Goal: Task Accomplishment & Management: Use online tool/utility

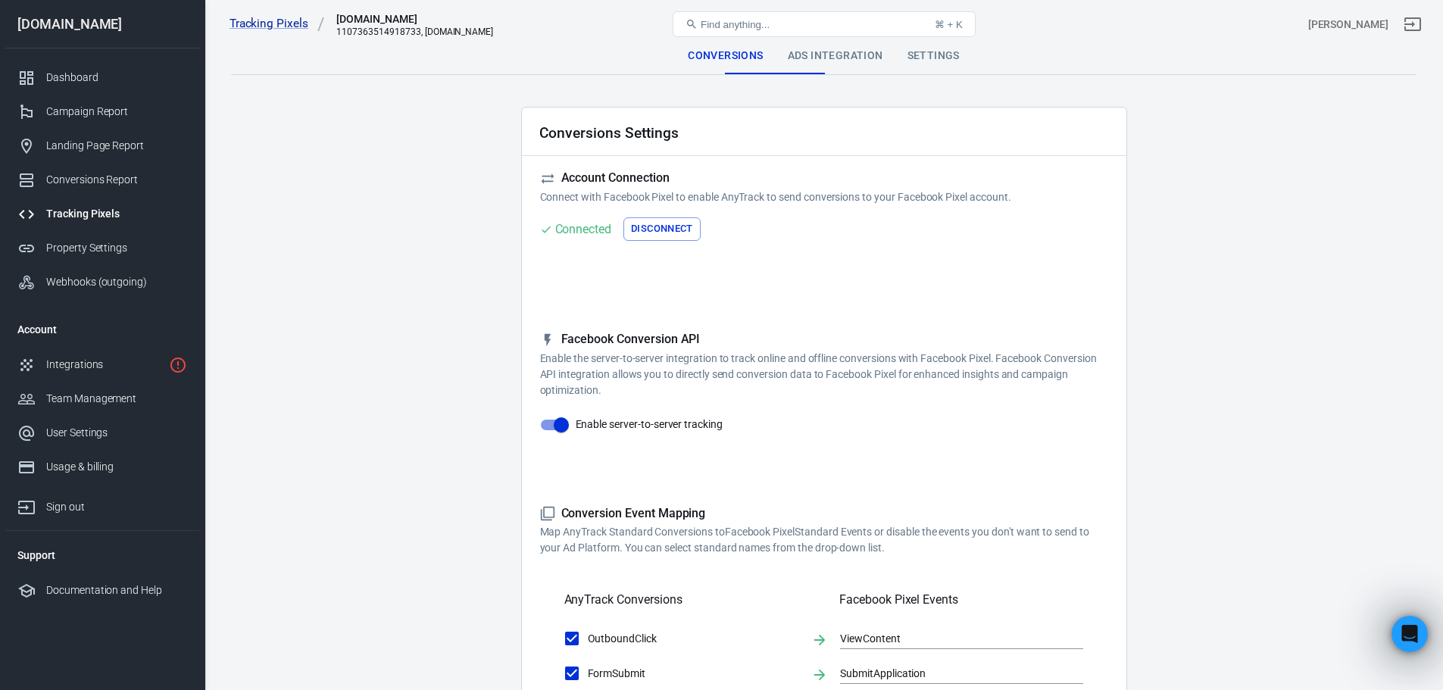
click at [848, 35] on button "Find anything... ⌘ + K" at bounding box center [824, 24] width 303 height 26
click at [841, 51] on div "Ads Integration" at bounding box center [836, 56] width 120 height 36
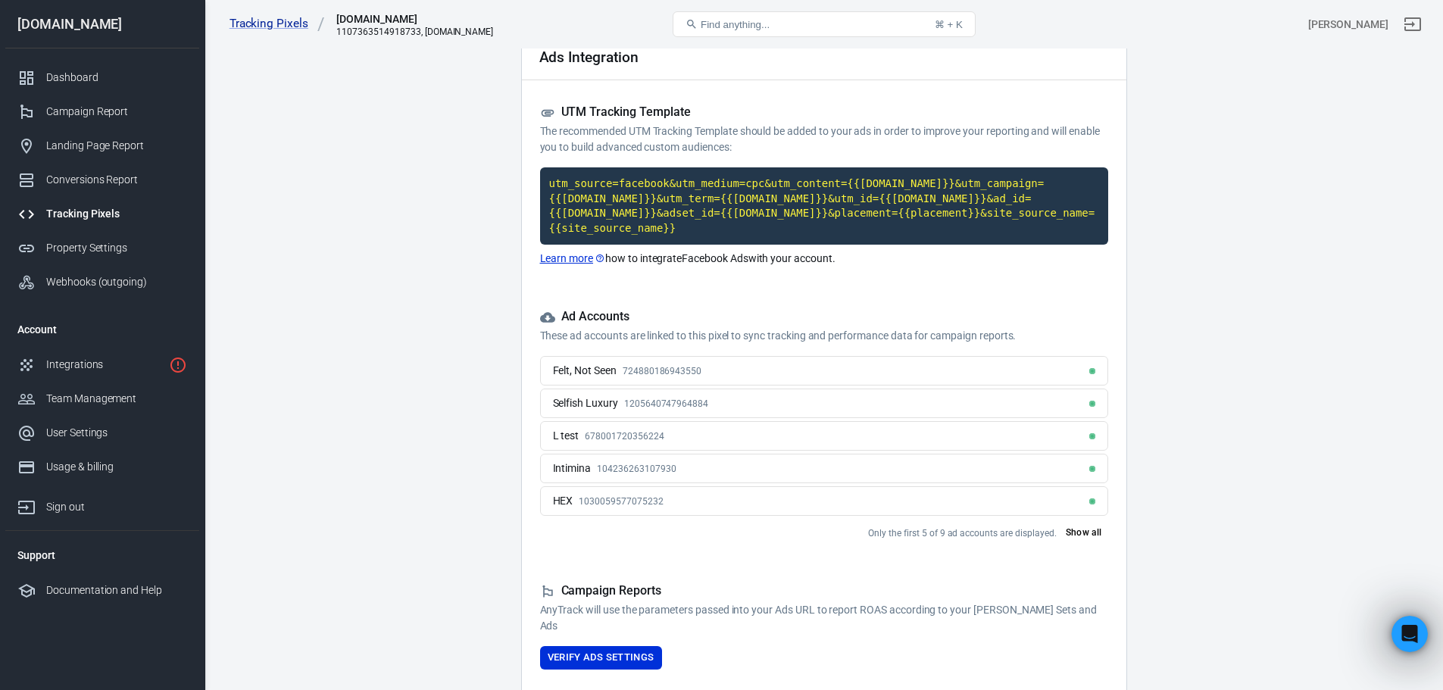
scroll to position [148, 0]
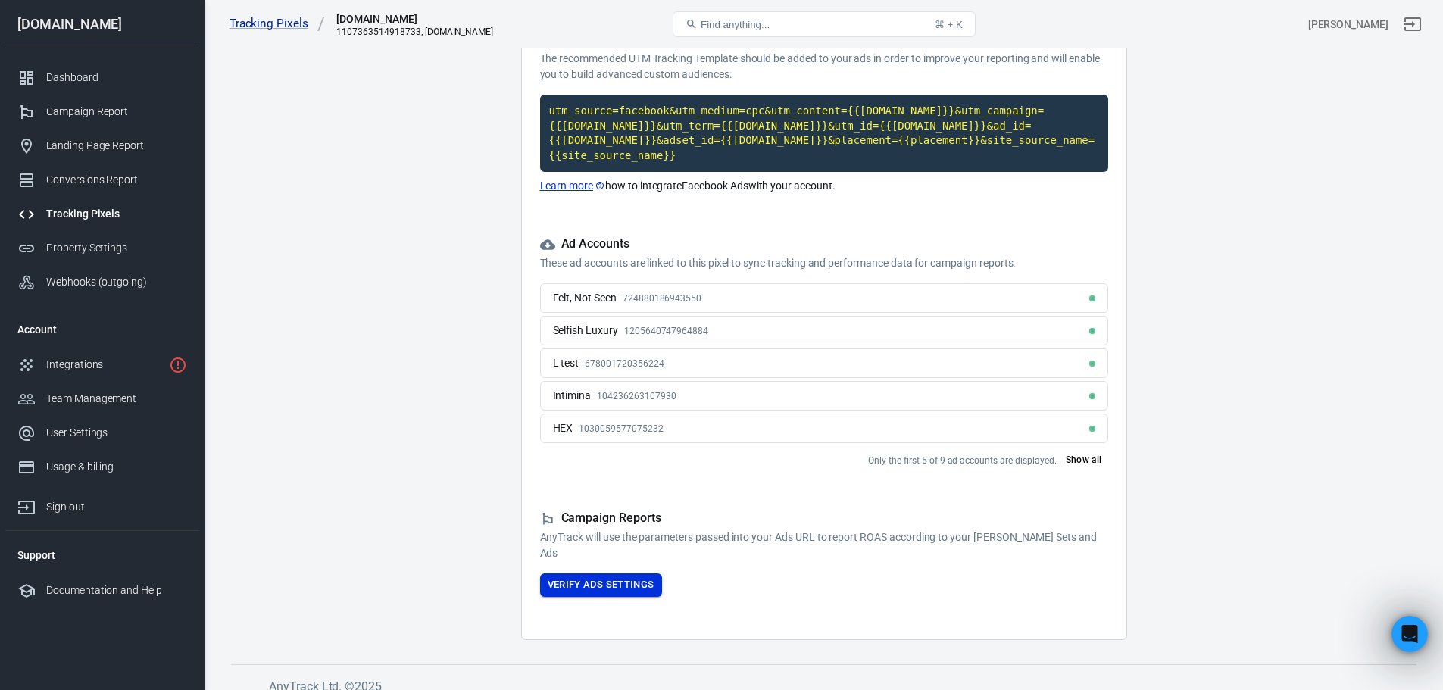
click at [630, 573] on button "Verify Ads Settings" at bounding box center [601, 584] width 122 height 23
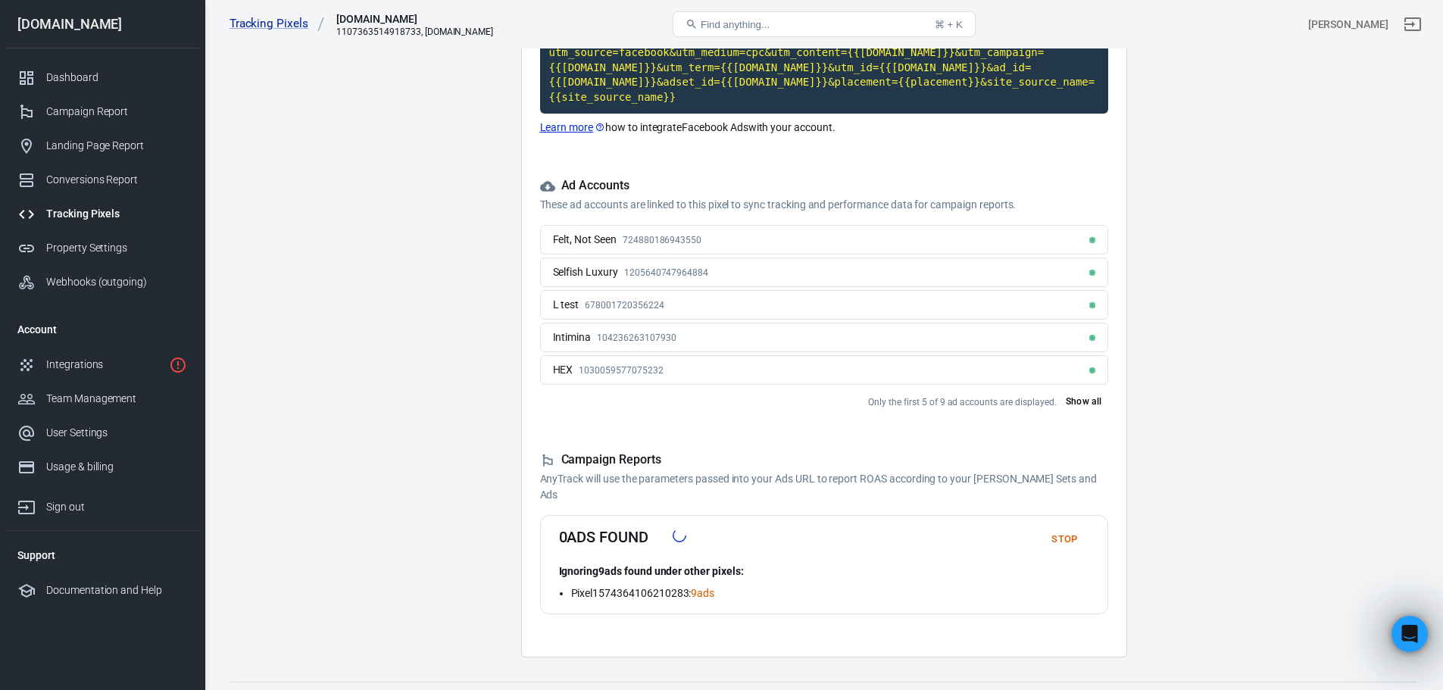
scroll to position [224, 0]
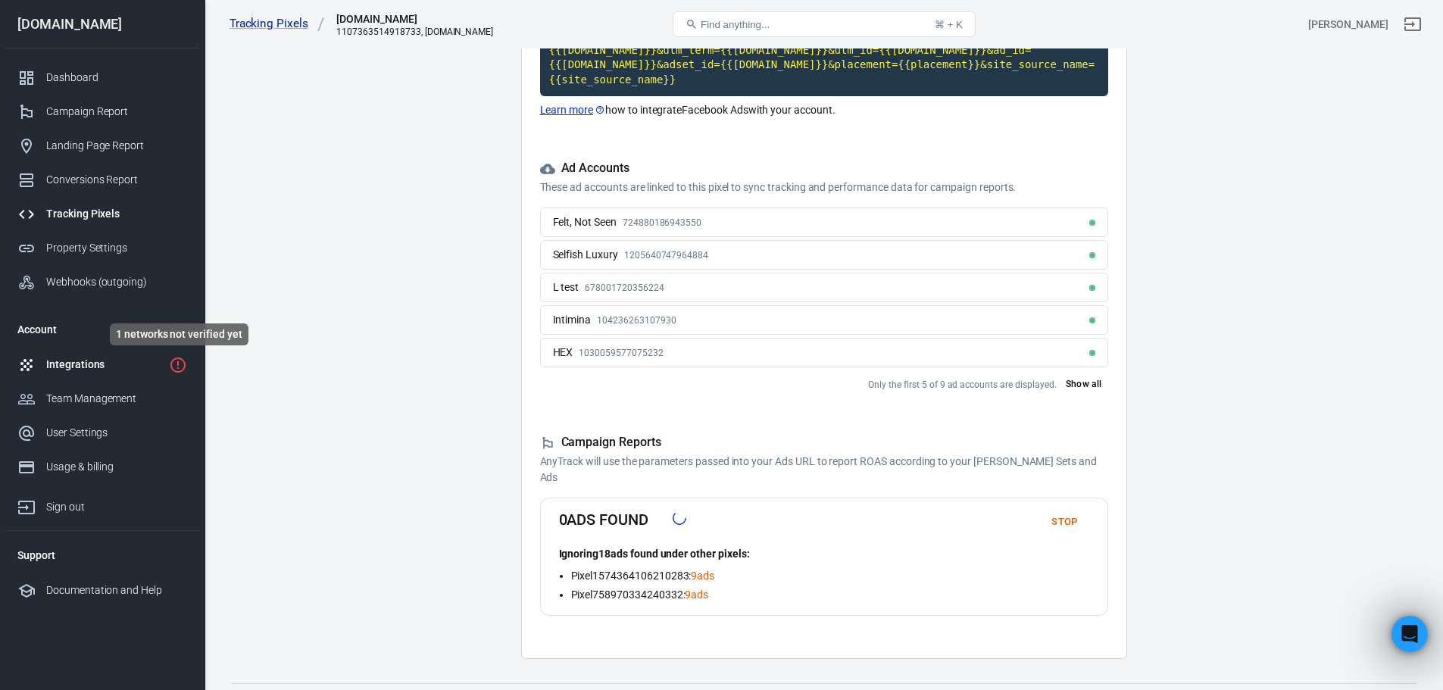
click at [182, 362] on icon "1 networks not verified yet" at bounding box center [178, 365] width 18 height 18
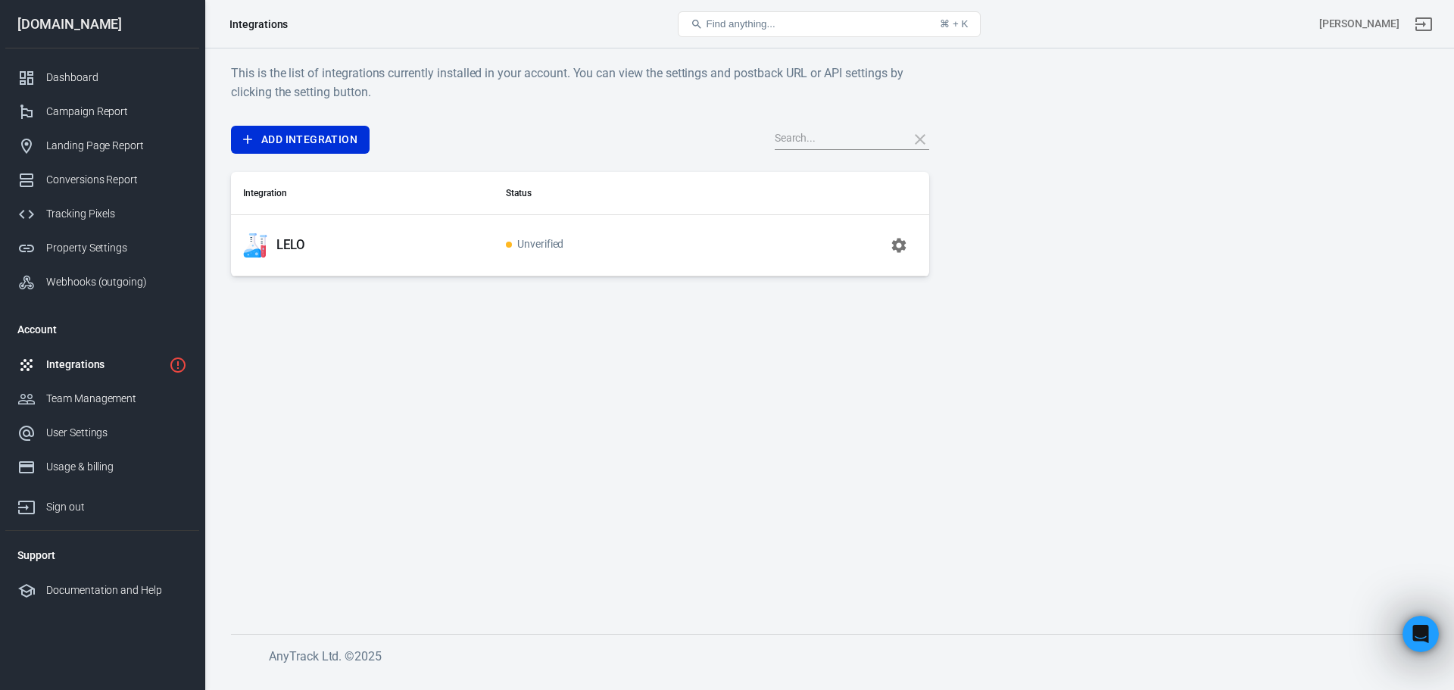
click at [352, 248] on div "LELO" at bounding box center [362, 245] width 239 height 24
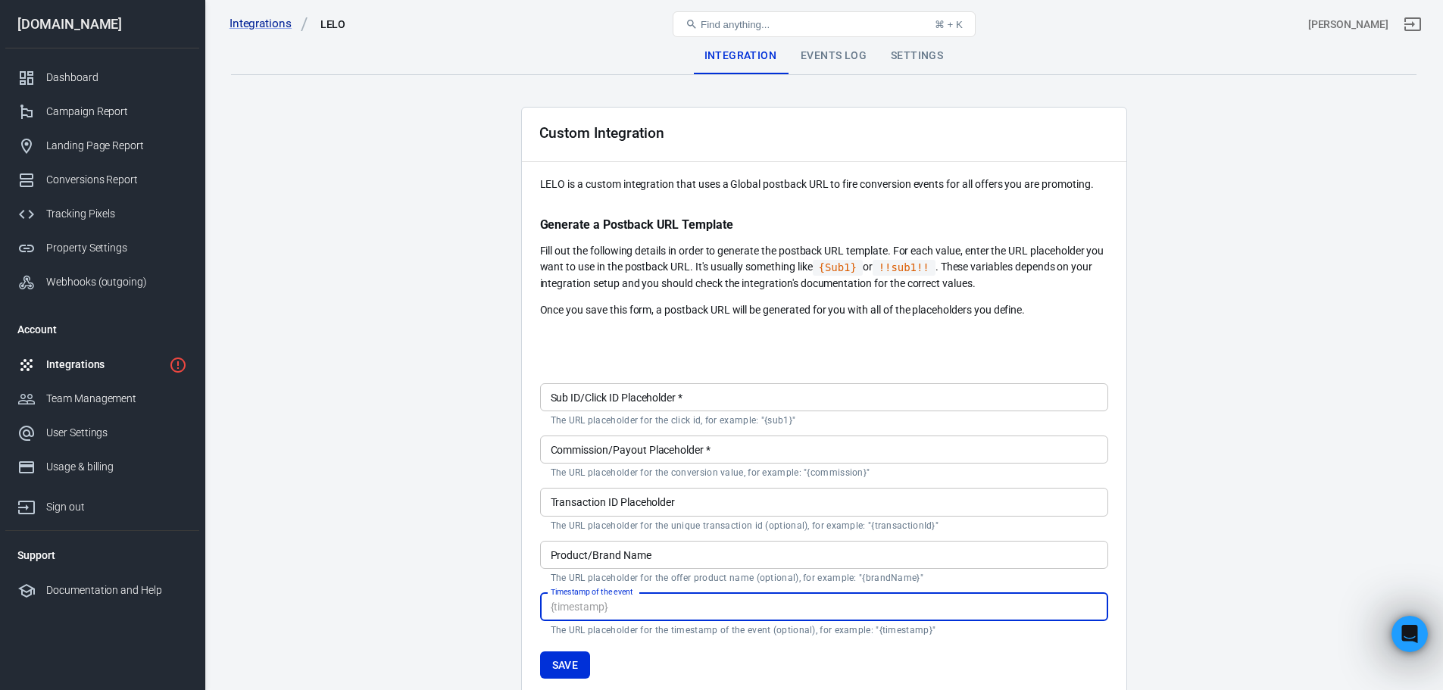
drag, startPoint x: 352, startPoint y: 248, endPoint x: 1039, endPoint y: 282, distance: 687.8
click at [1042, 279] on p "Fill out the following details in order to generate the postback URL template. …" at bounding box center [824, 267] width 568 height 48
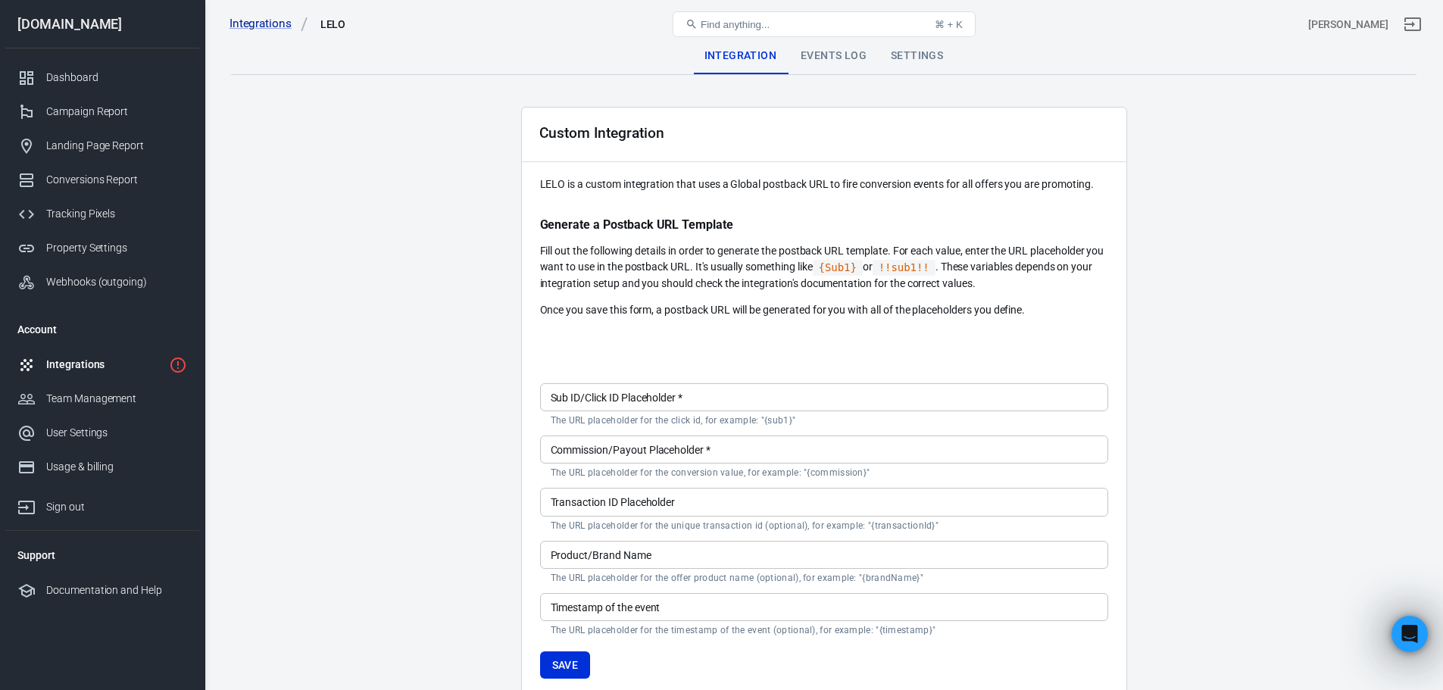
click at [179, 355] on body "Integrations LELO Find anything... ⌘ + [PERSON_NAME] [DOMAIN_NAME] Dashboard Ca…" at bounding box center [721, 441] width 1443 height 786
click at [167, 373] on link "Integrations" at bounding box center [102, 365] width 194 height 34
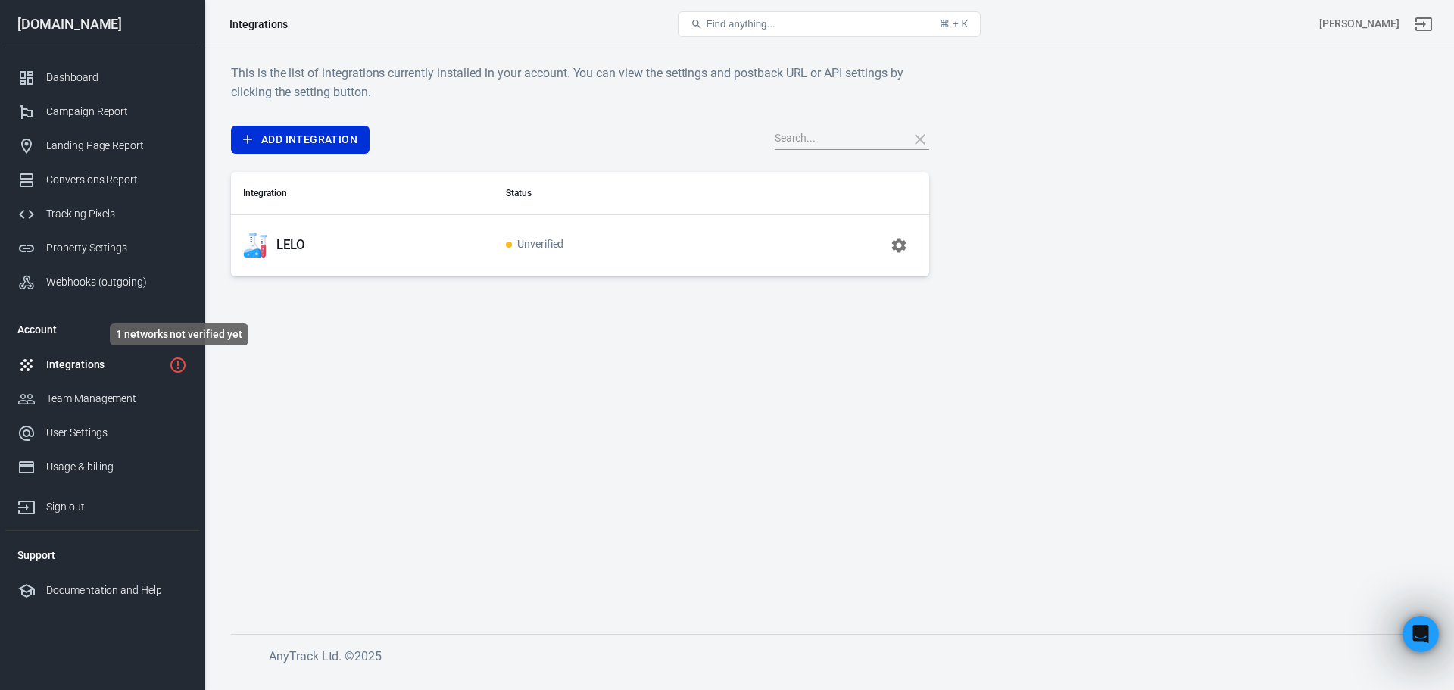
click at [176, 364] on icon "1 networks not verified yet" at bounding box center [178, 365] width 18 height 18
click at [838, 273] on td at bounding box center [837, 244] width 185 height 61
click at [904, 245] on icon "button" at bounding box center [899, 245] width 18 height 18
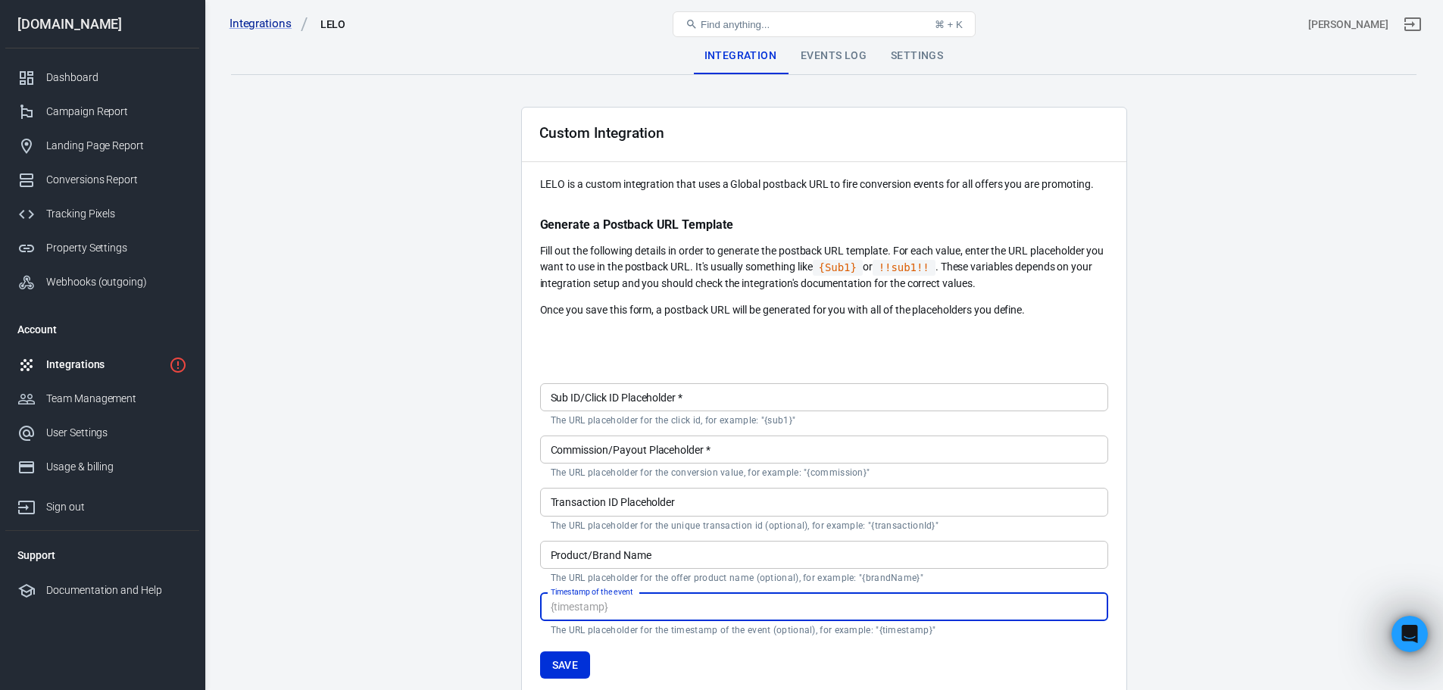
click at [595, 614] on input "Timestamp of the event" at bounding box center [824, 607] width 568 height 28
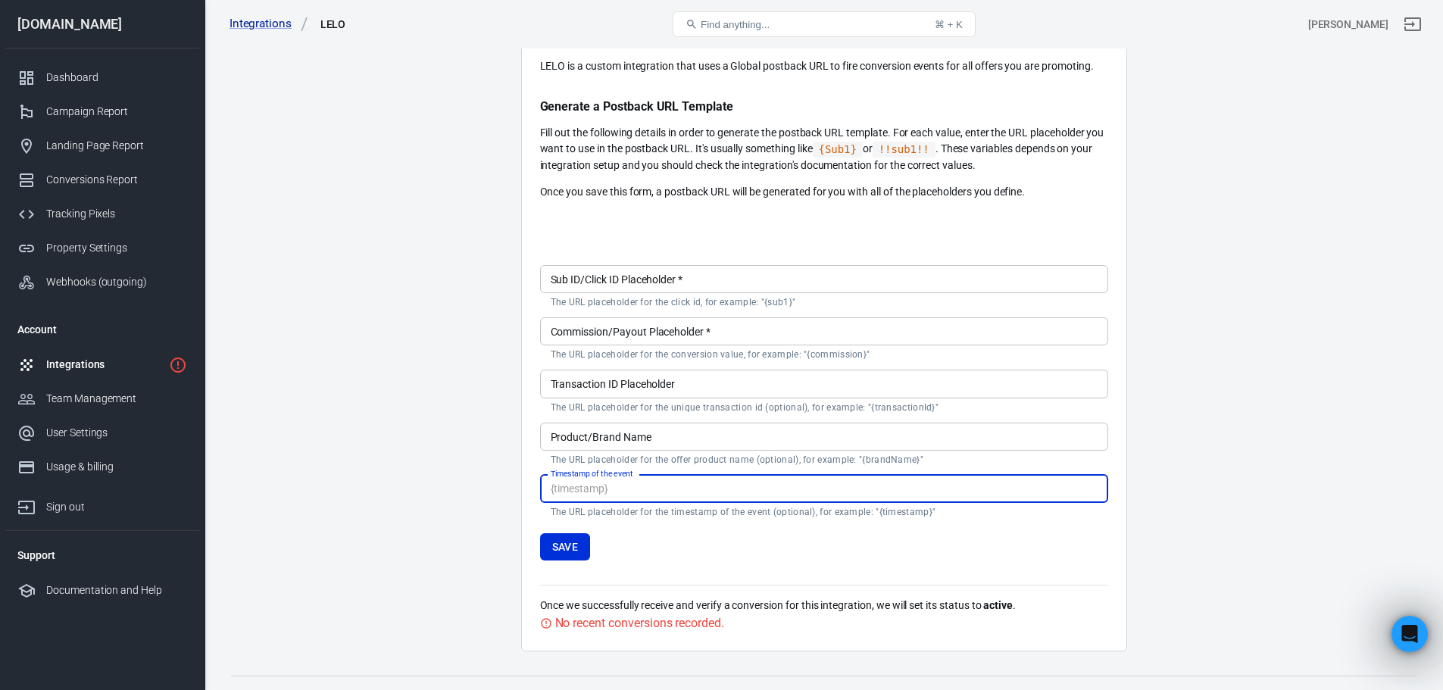
scroll to position [145, 0]
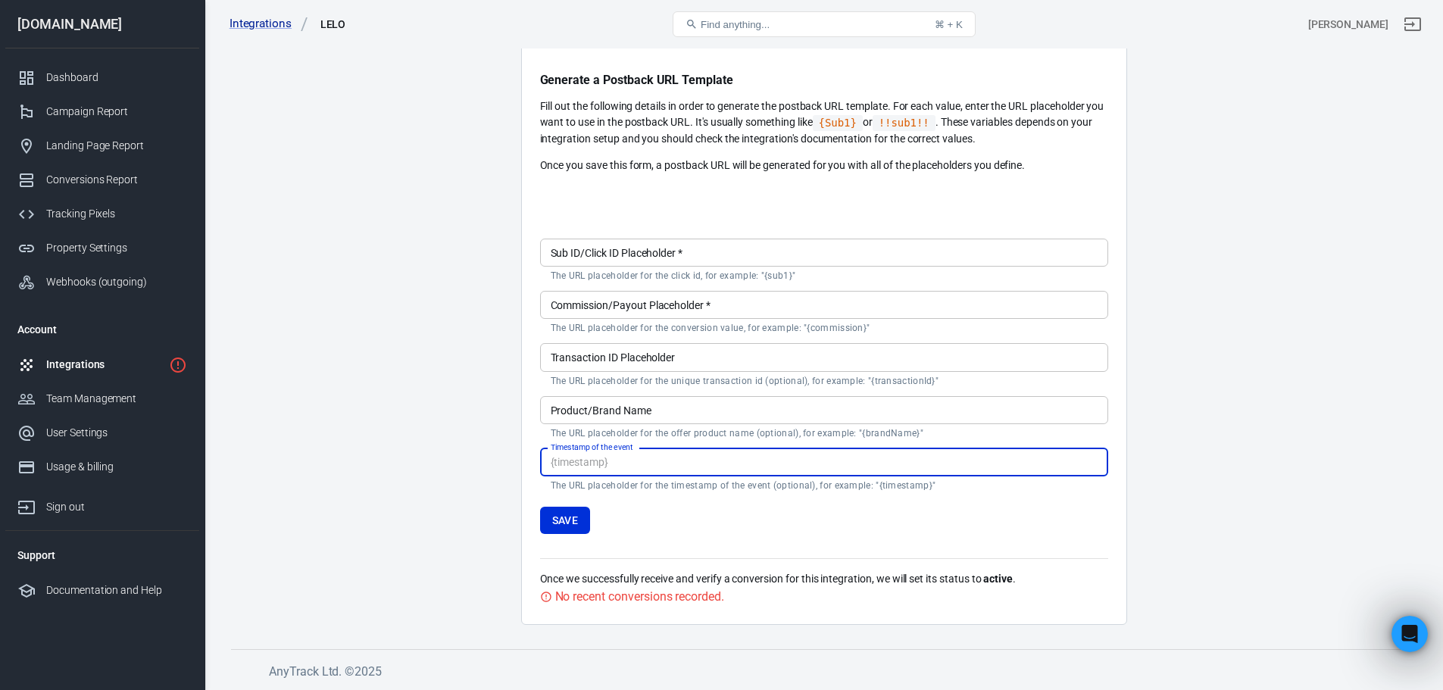
click at [623, 598] on div "No recent conversions recorded." at bounding box center [639, 596] width 169 height 19
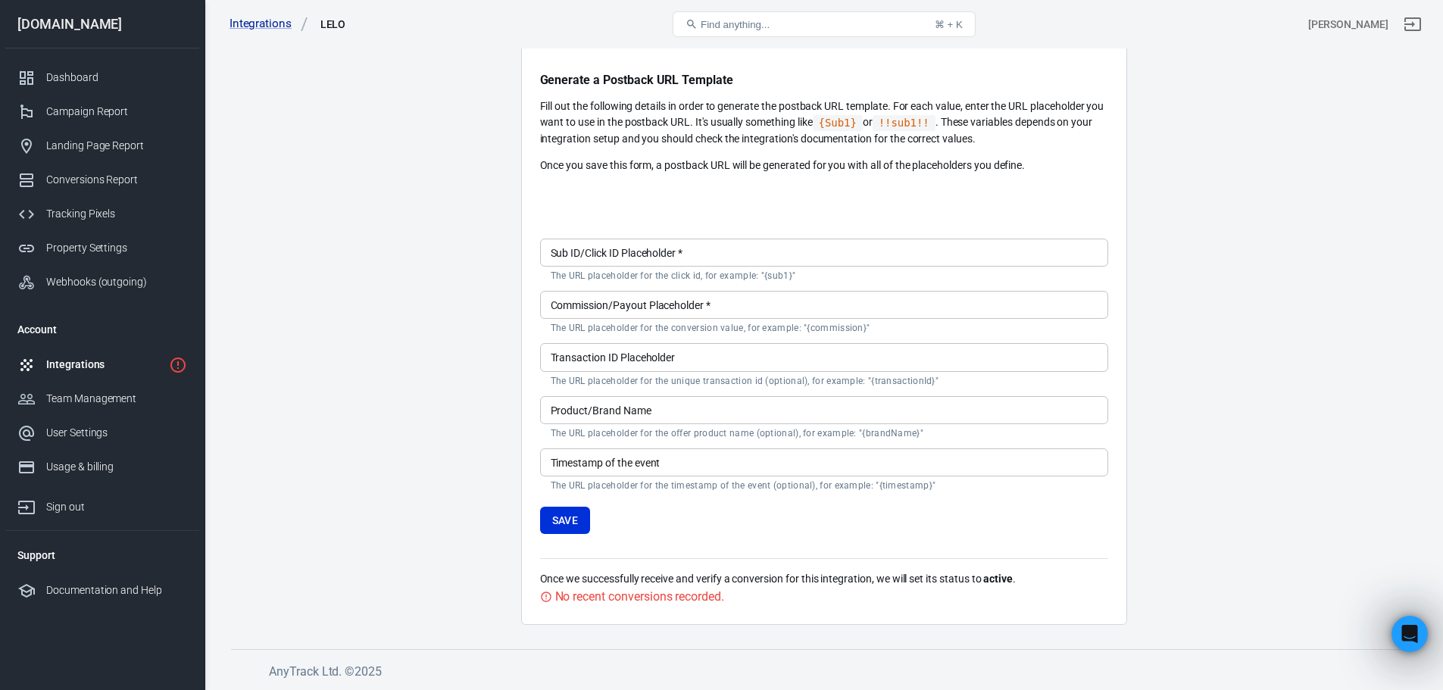
click at [534, 593] on div "Custom Integration LELO is a custom integration that uses a Global postback URL…" at bounding box center [824, 293] width 606 height 663
click at [542, 595] on icon at bounding box center [546, 597] width 12 height 12
click at [549, 599] on icon at bounding box center [546, 597] width 12 height 12
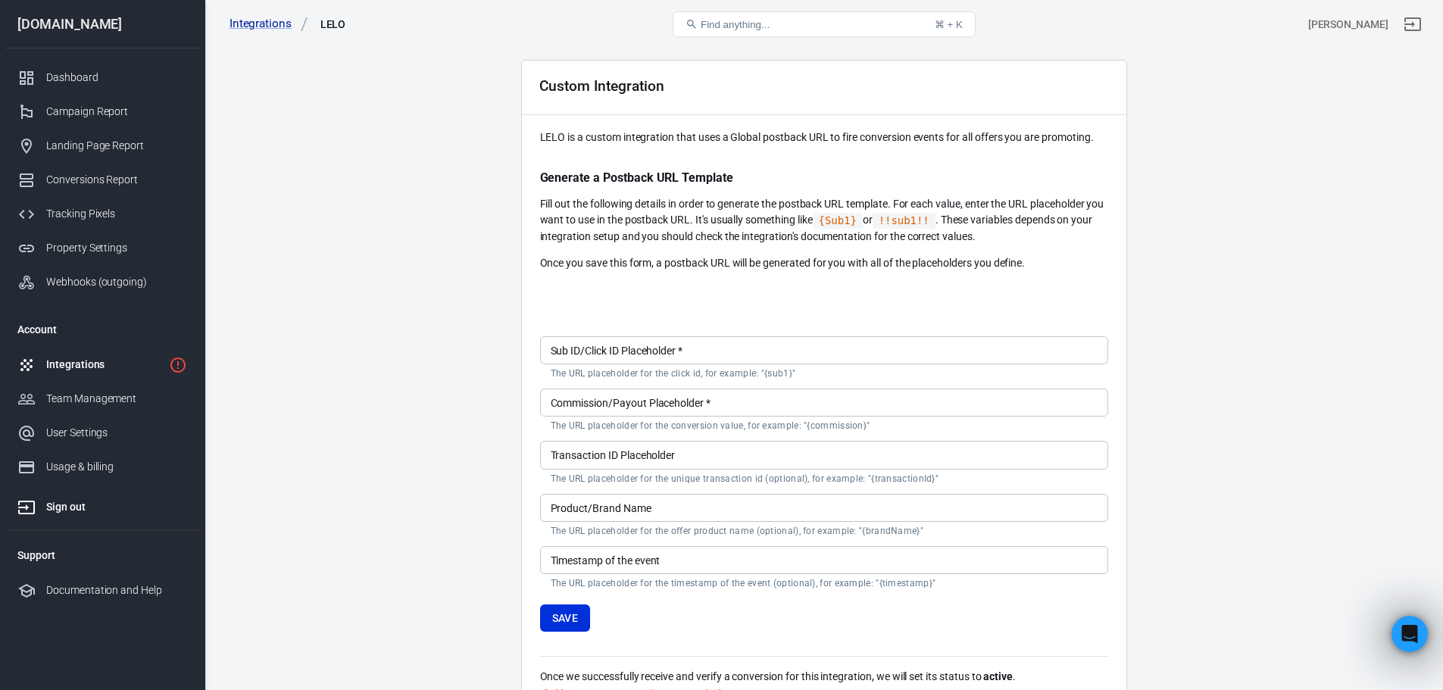
scroll to position [0, 0]
